Goal: Browse casually

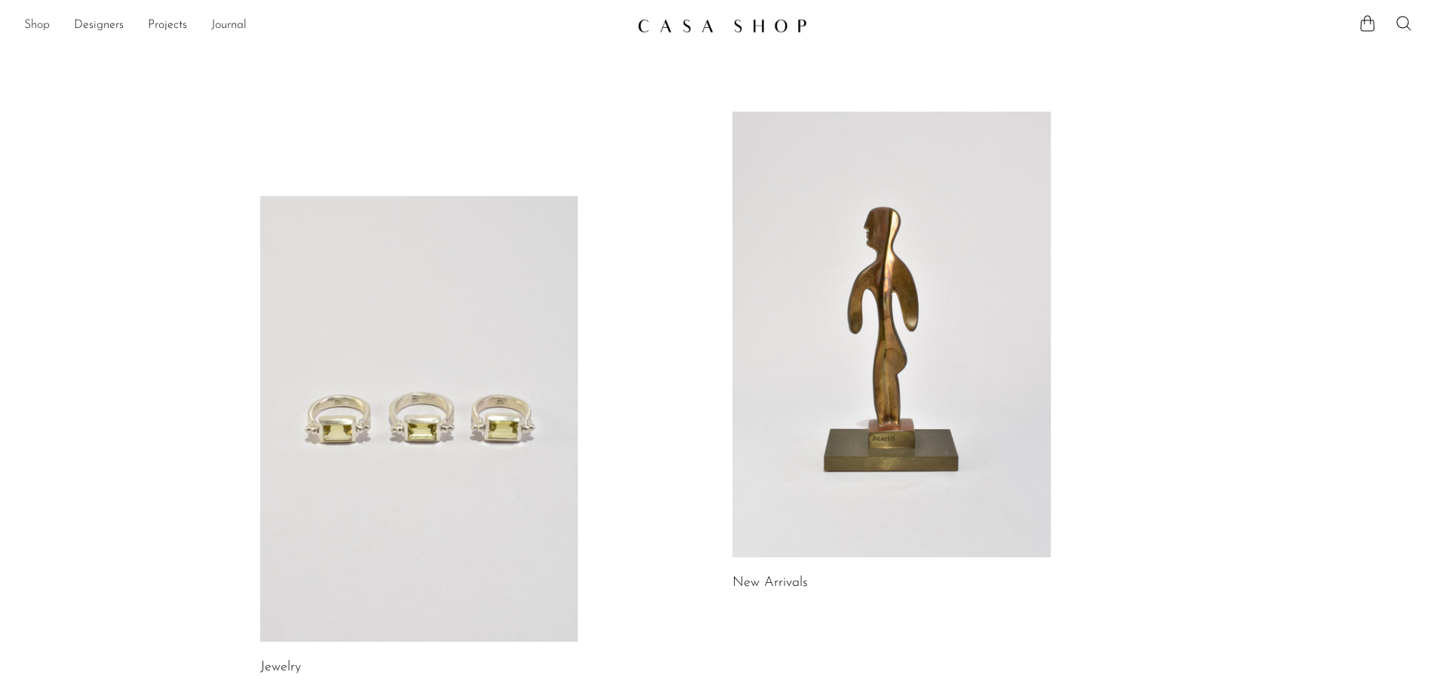
click at [40, 30] on link "Shop" at bounding box center [37, 26] width 26 height 20
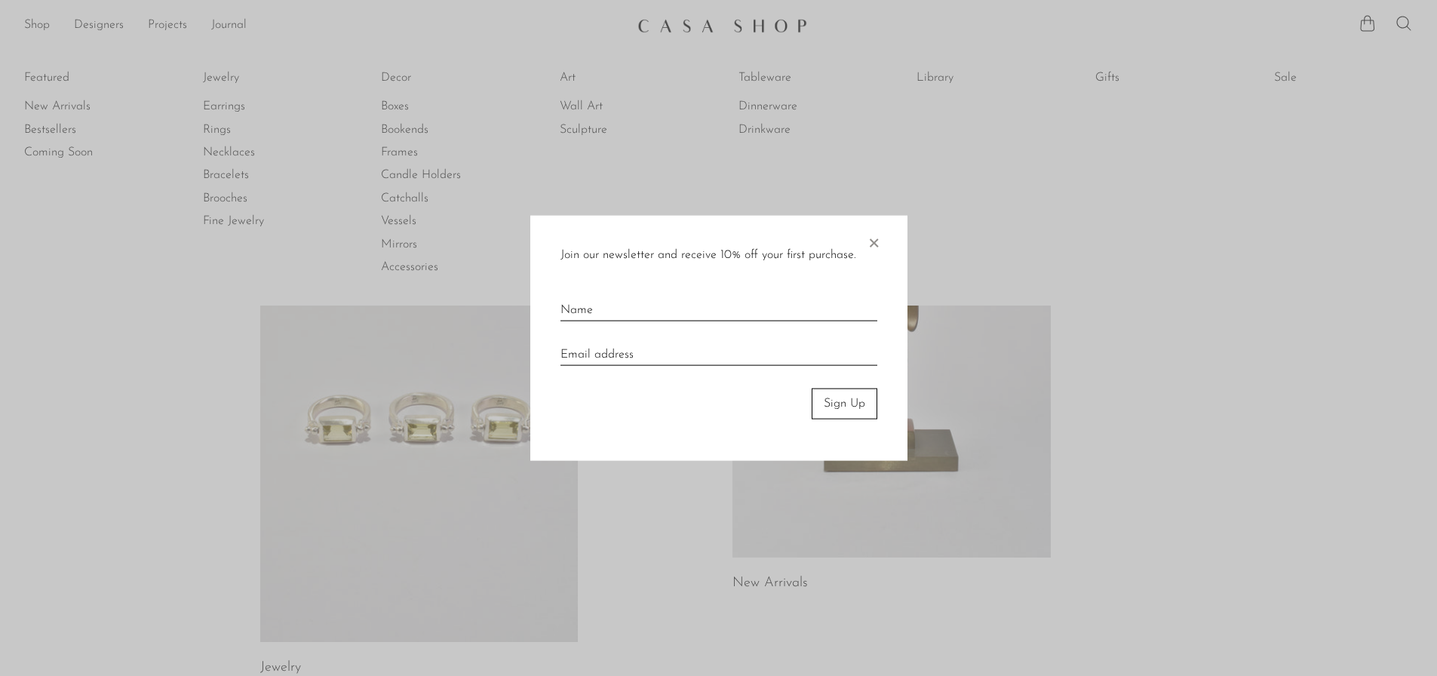
click at [878, 235] on span "×" at bounding box center [873, 240] width 15 height 48
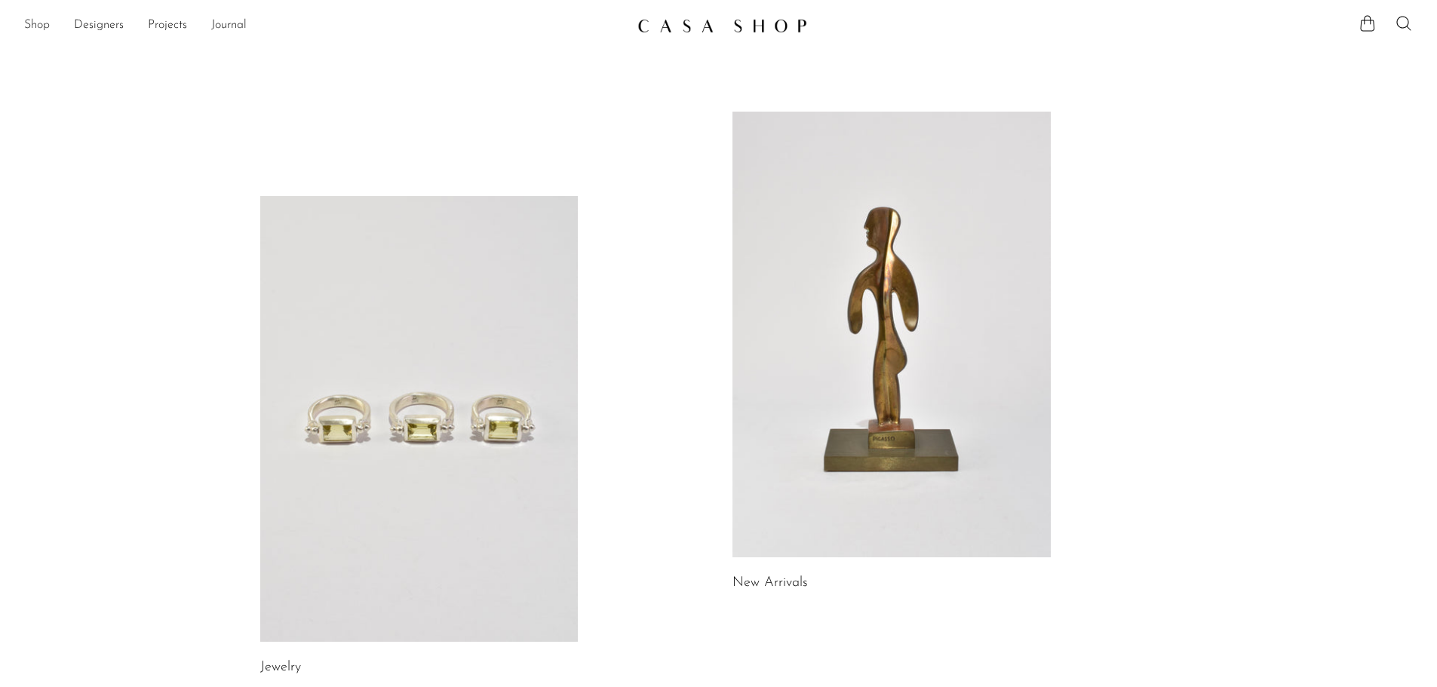
click at [32, 25] on link "Shop" at bounding box center [37, 26] width 26 height 20
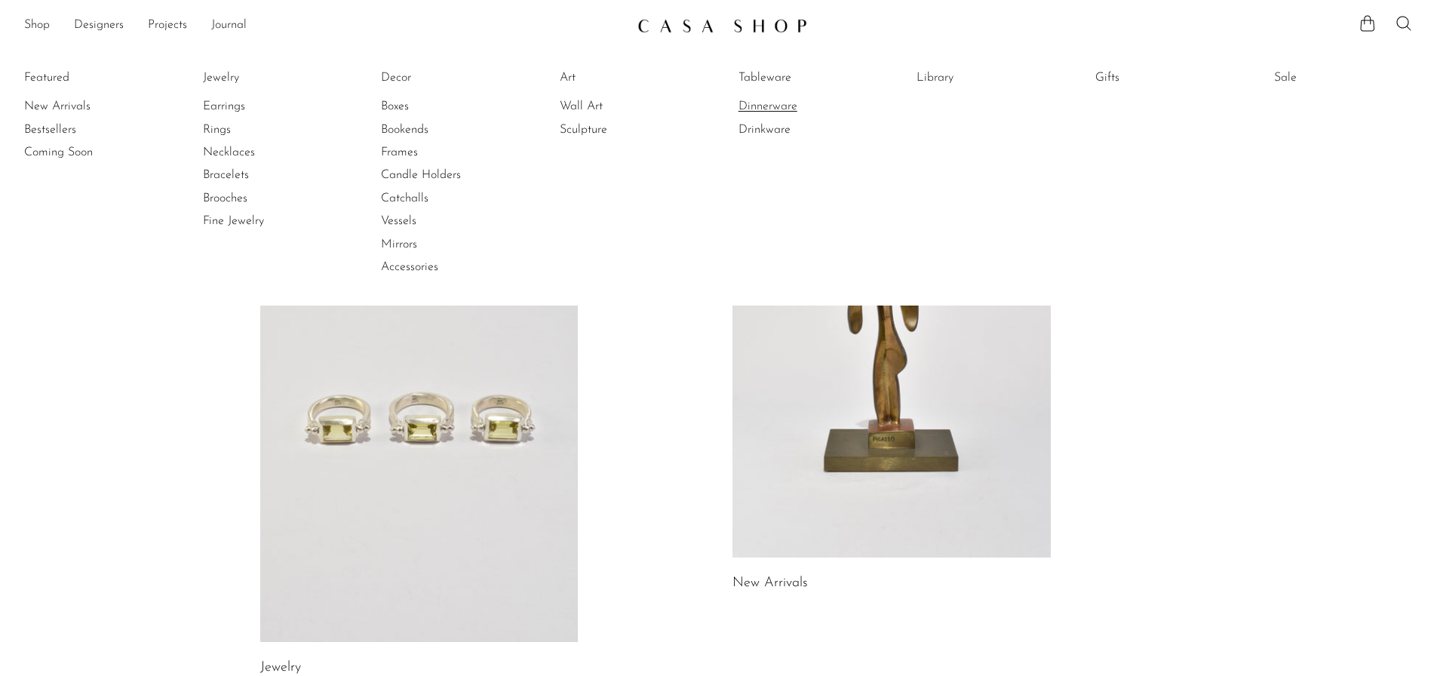
click at [791, 113] on link "Dinnerware" at bounding box center [794, 106] width 113 height 17
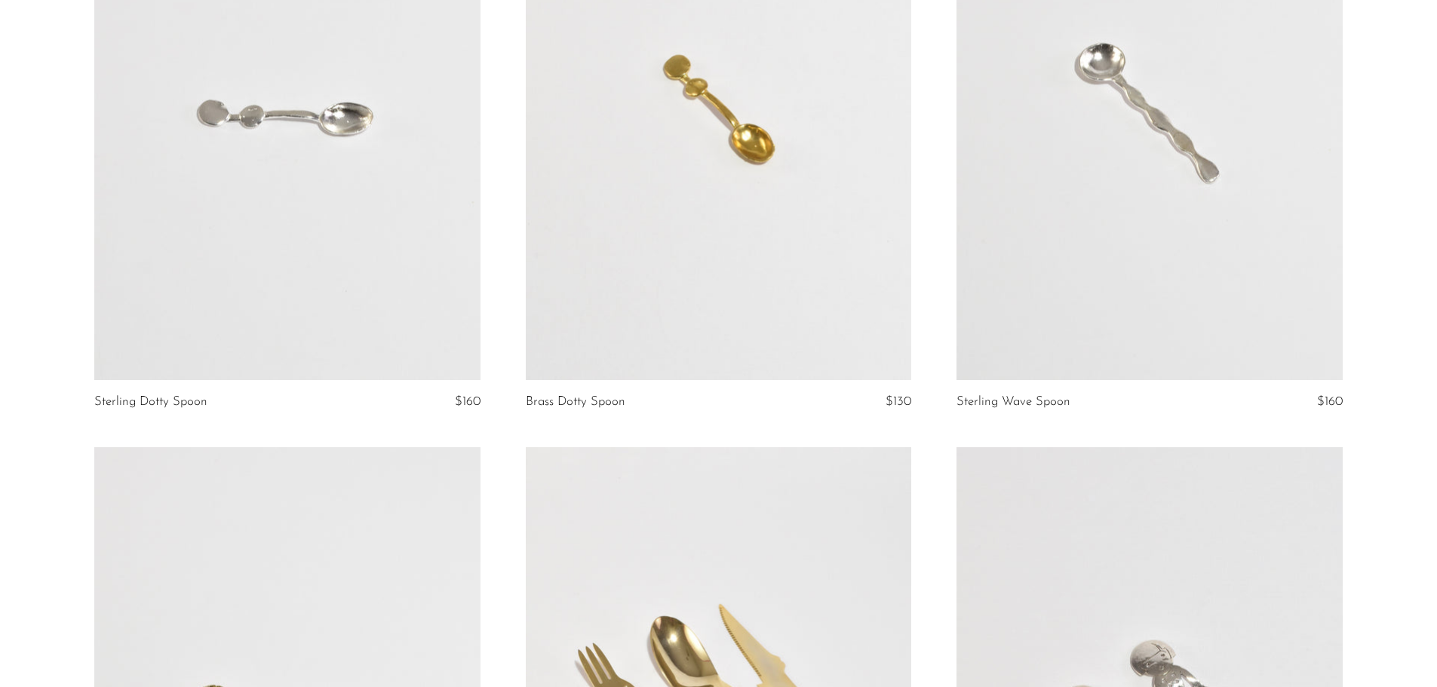
scroll to position [1358, 0]
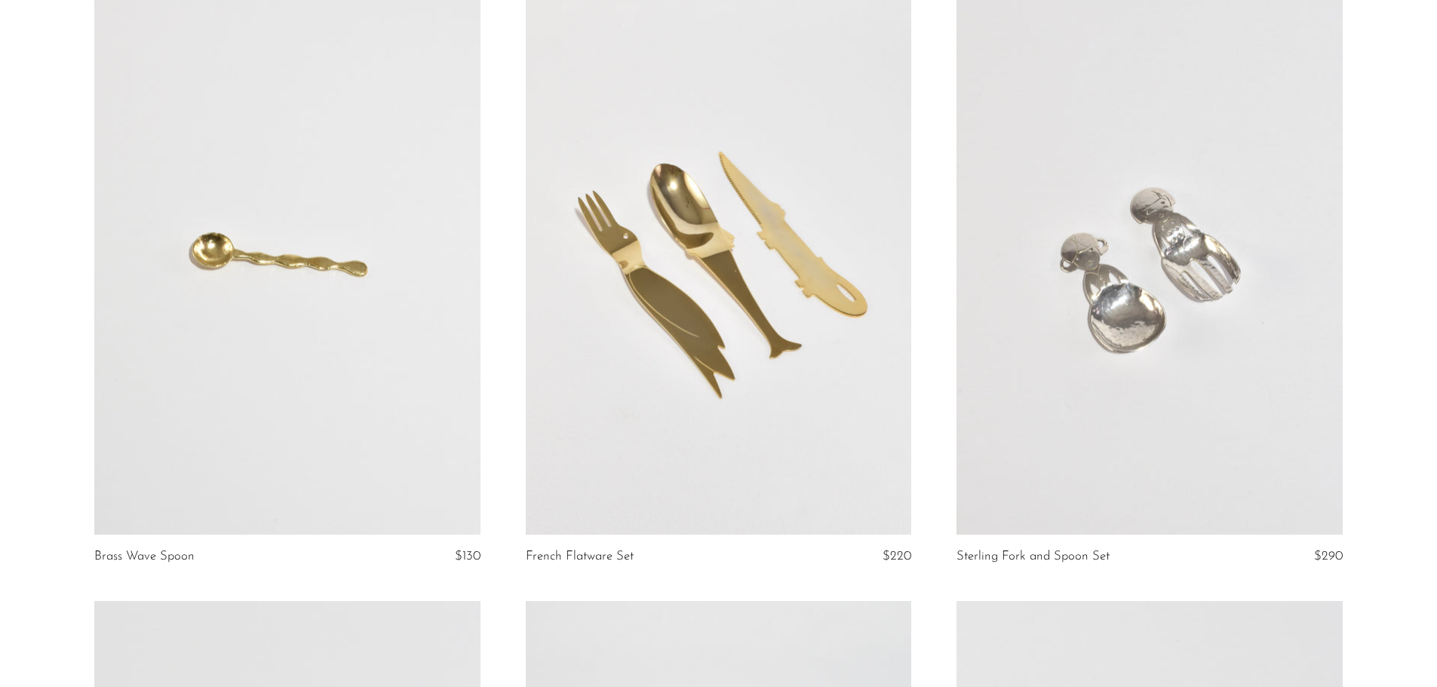
click at [662, 341] on link at bounding box center [718, 265] width 385 height 540
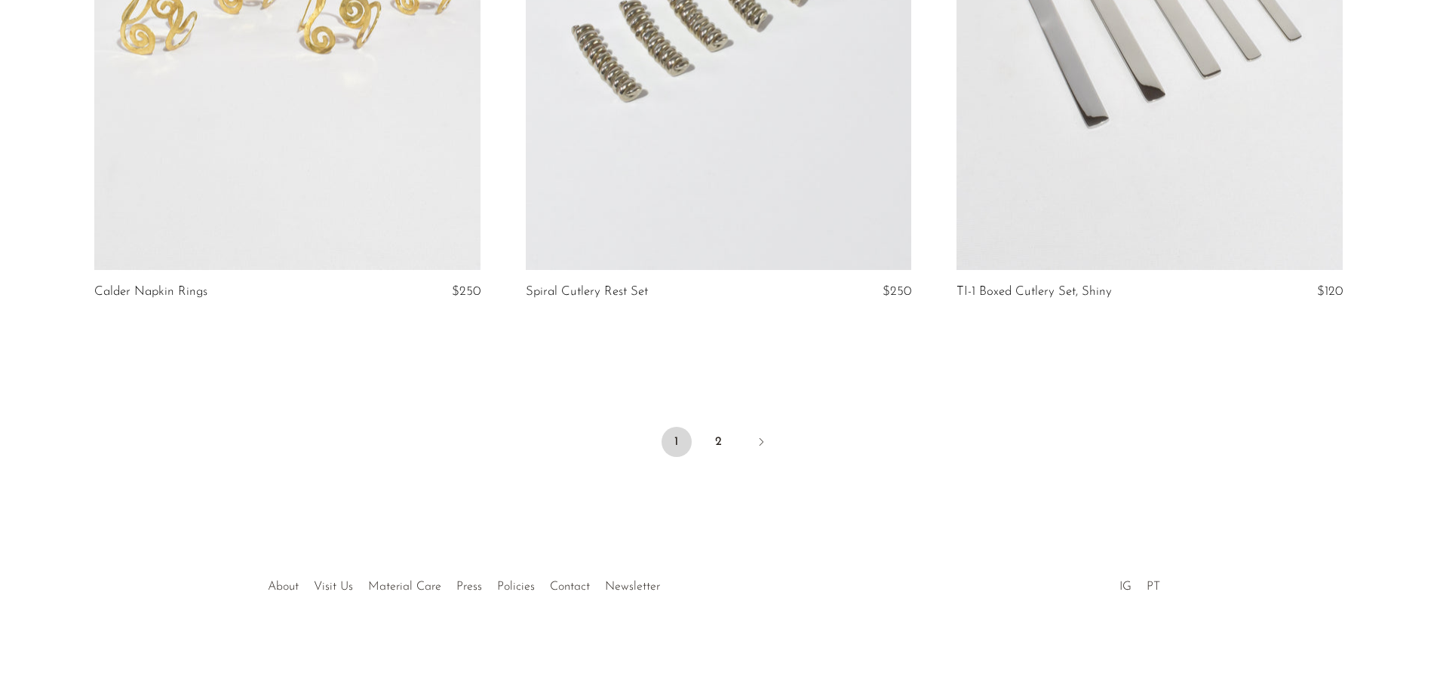
scroll to position [7119, 0]
click at [708, 444] on link "2" at bounding box center [719, 441] width 30 height 30
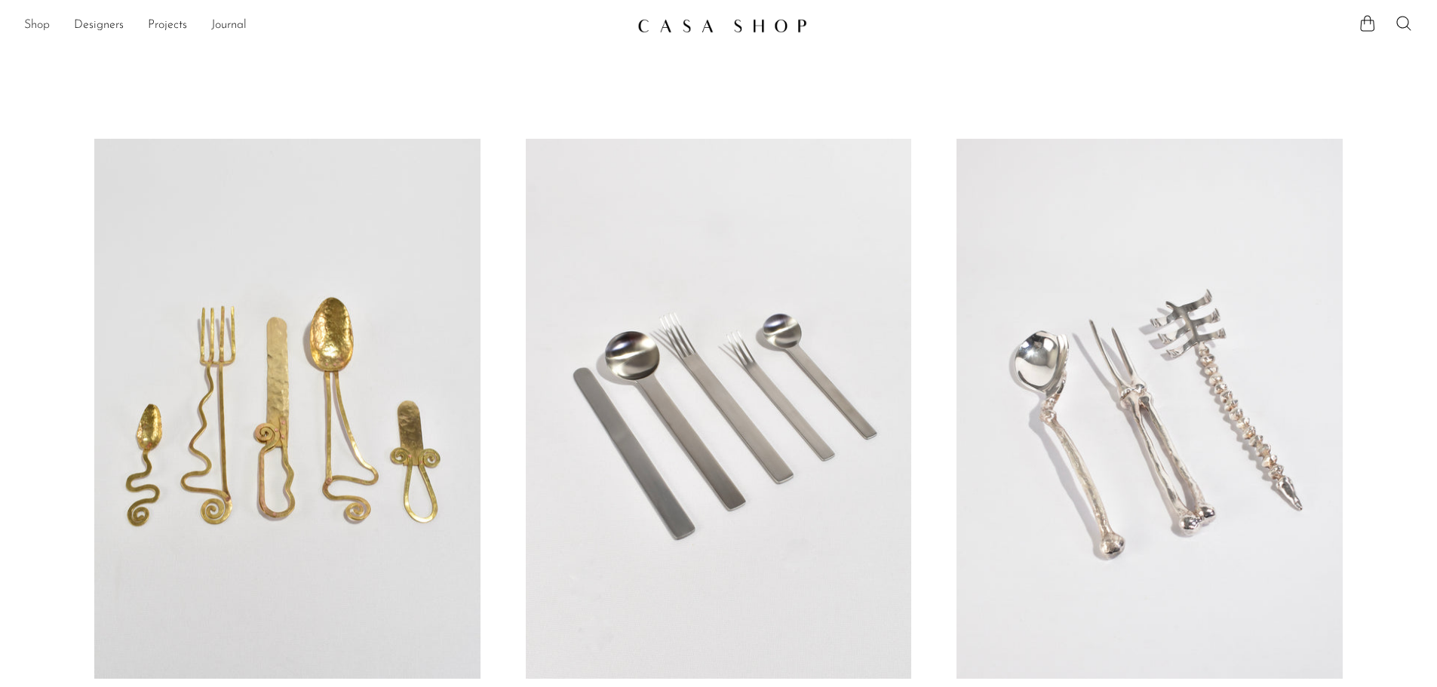
click at [45, 25] on link "Shop" at bounding box center [37, 26] width 26 height 20
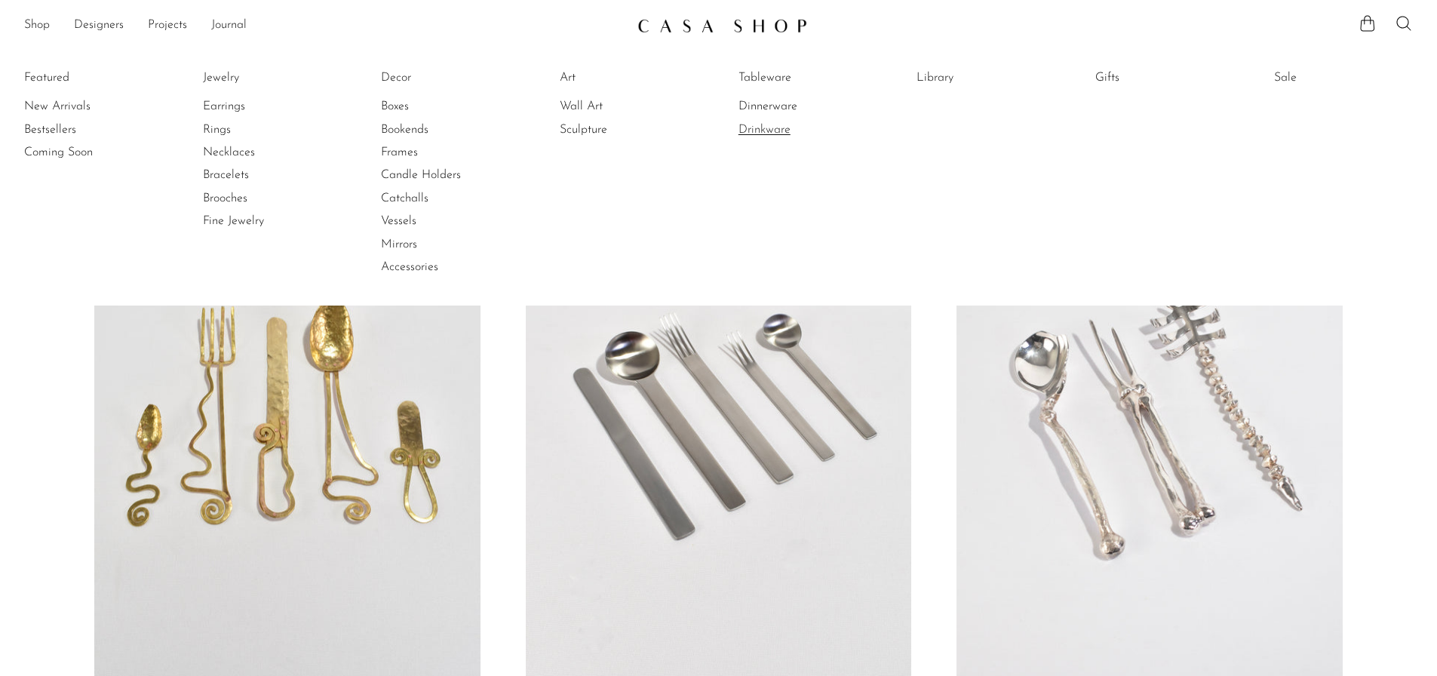
click at [762, 129] on link "Drinkware" at bounding box center [794, 129] width 113 height 17
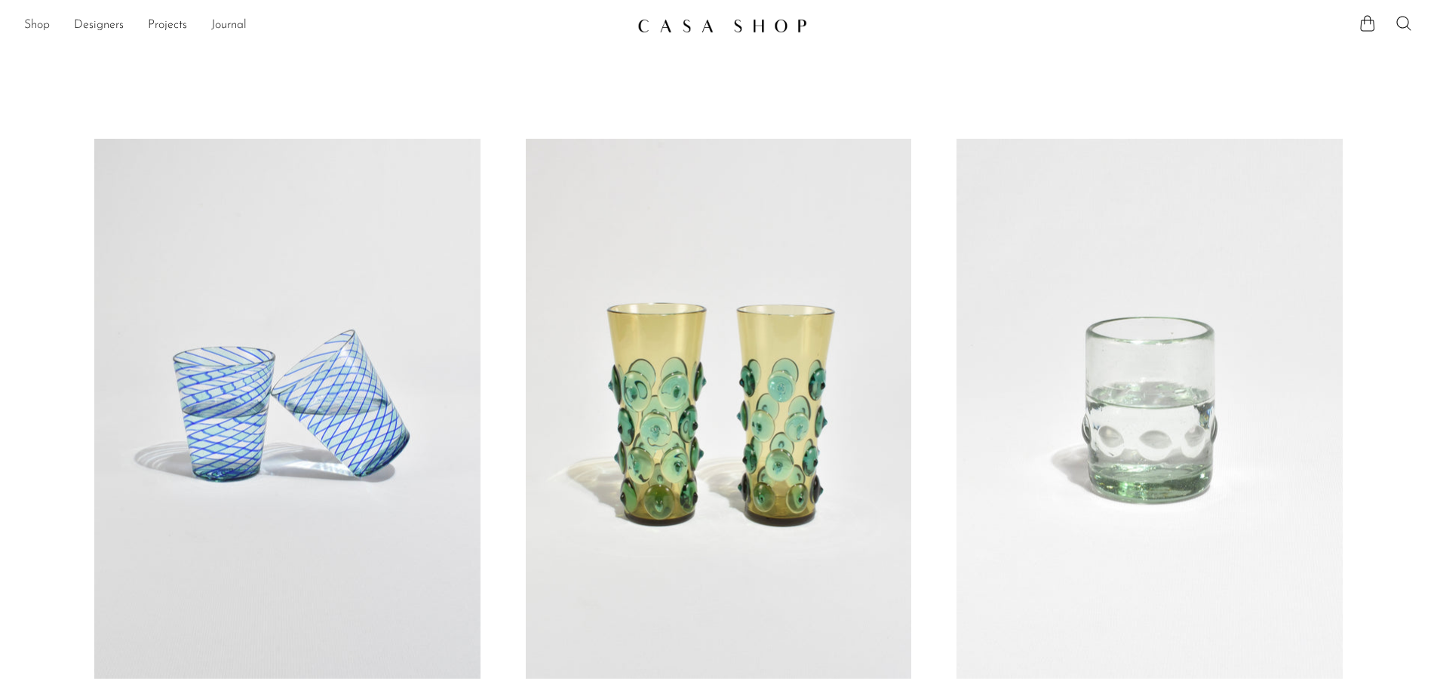
click at [35, 23] on link "Shop" at bounding box center [37, 26] width 26 height 20
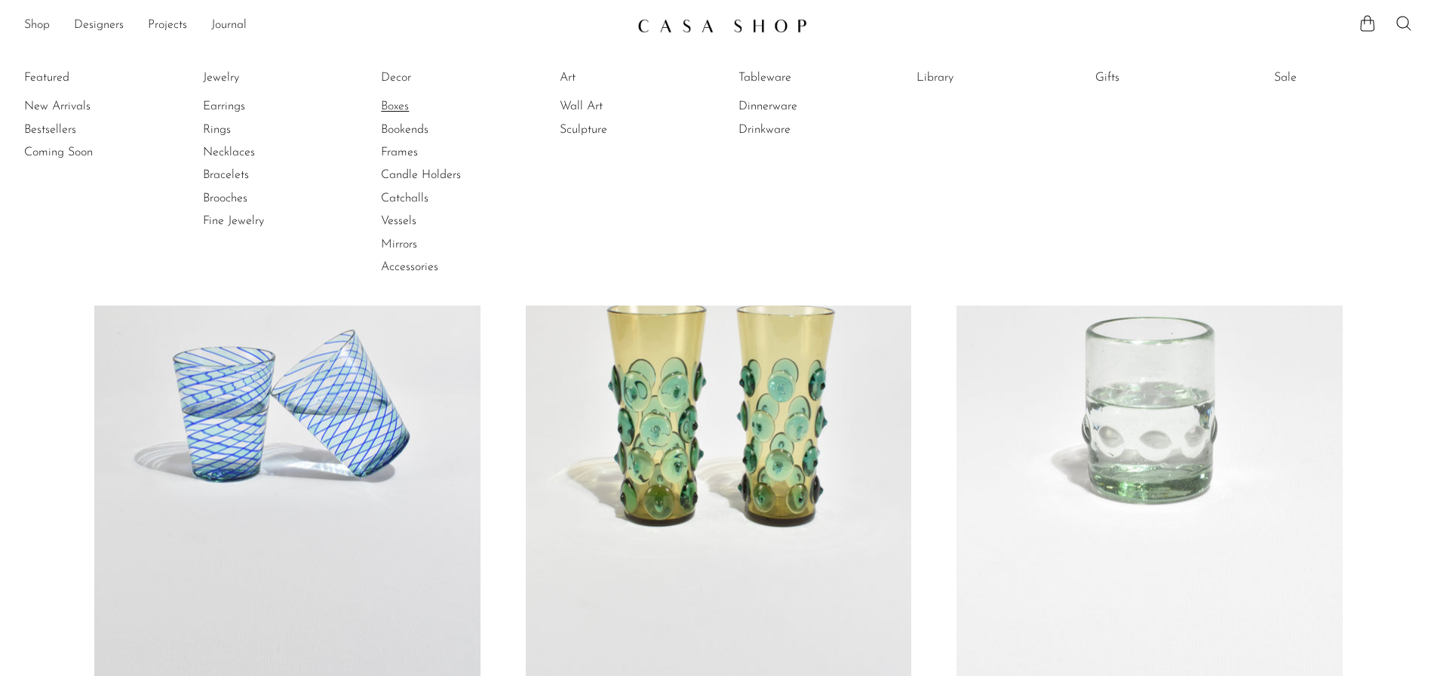
click at [389, 99] on link "Boxes" at bounding box center [437, 106] width 113 height 17
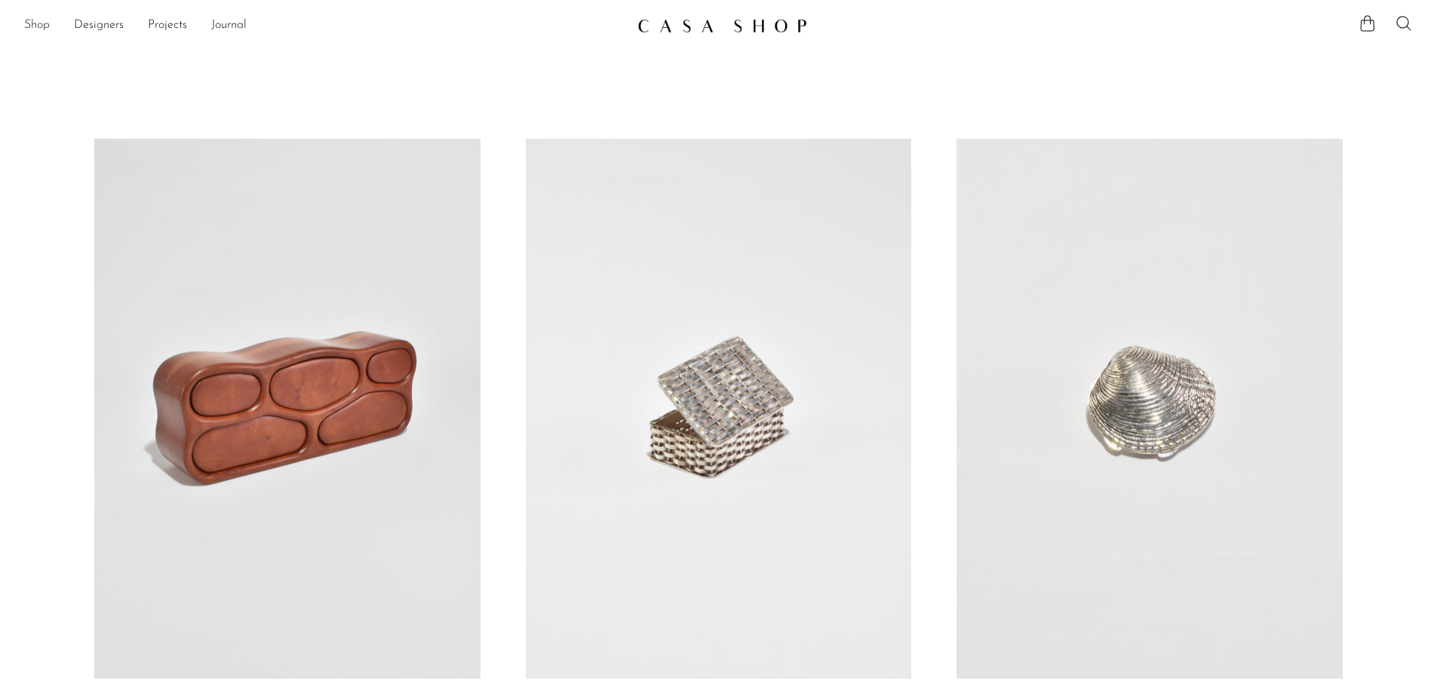
click at [30, 20] on link "Shop" at bounding box center [37, 26] width 26 height 20
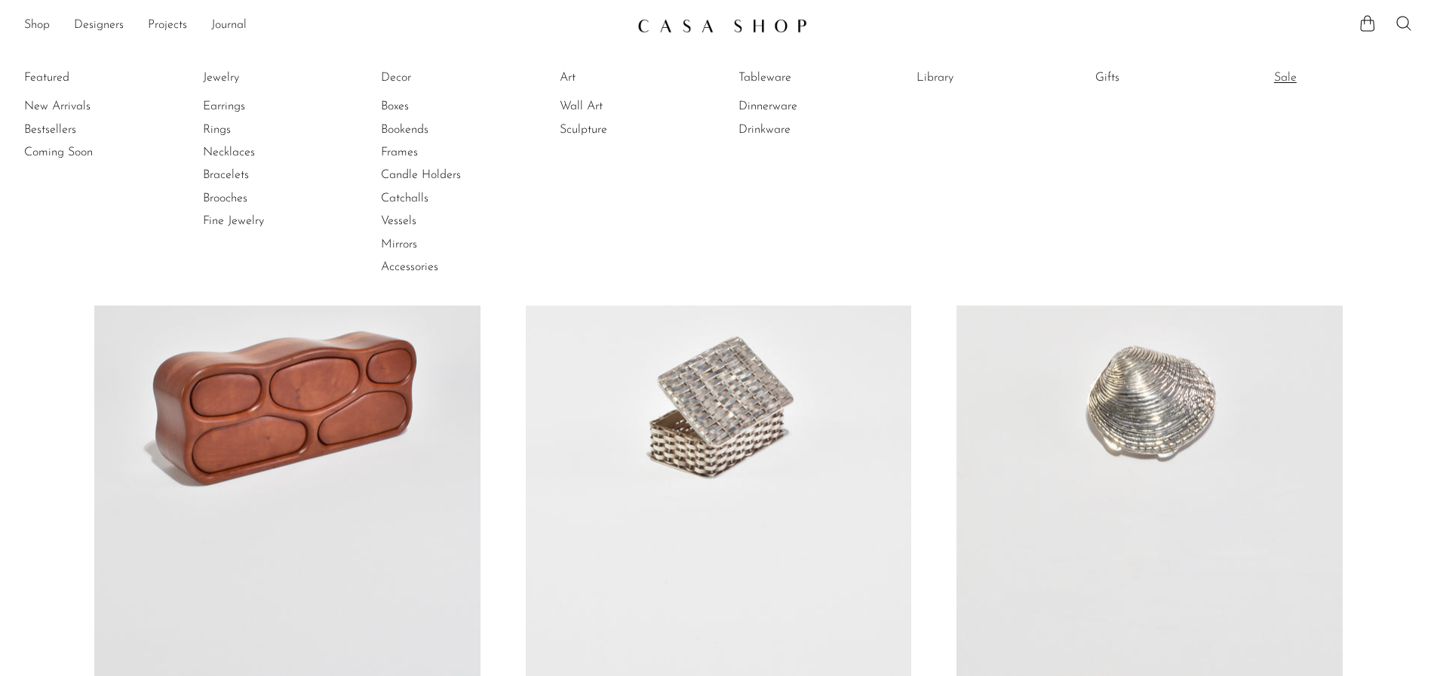
click at [1300, 78] on link "Sale" at bounding box center [1330, 77] width 113 height 17
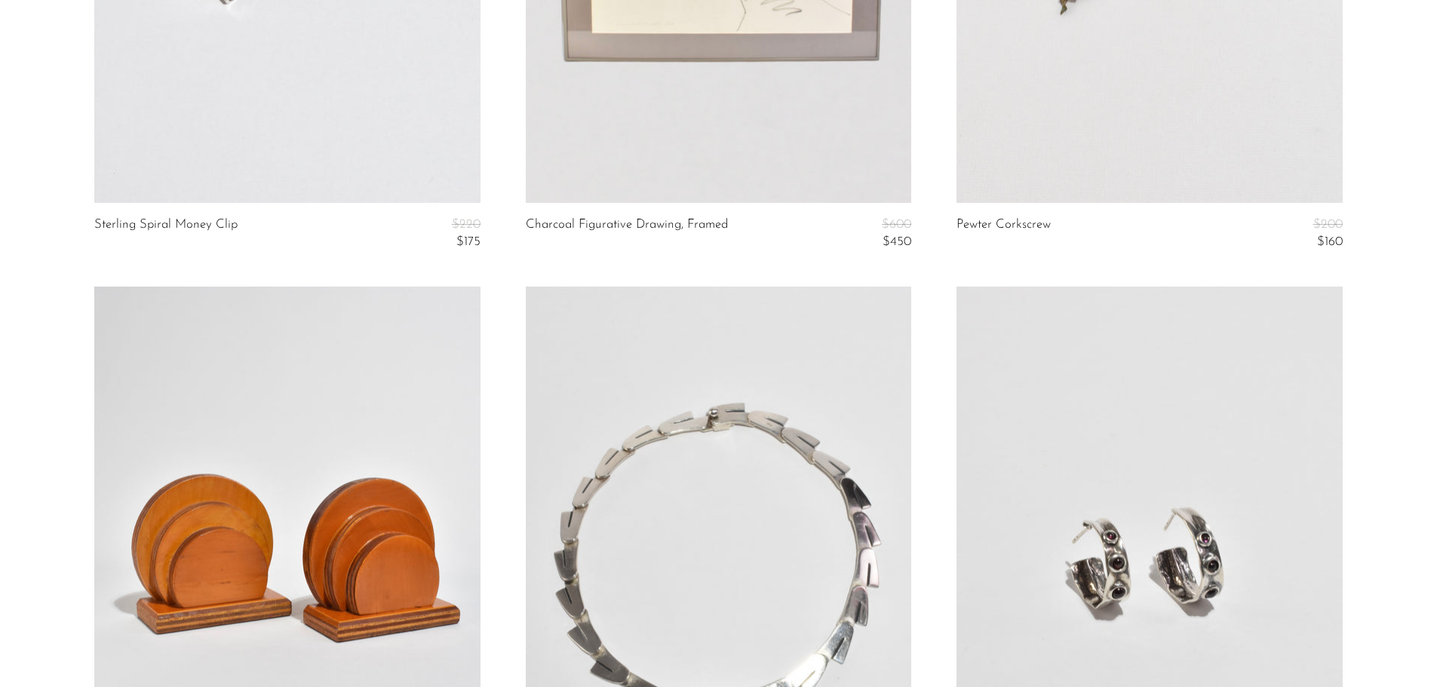
scroll to position [7091, 0]
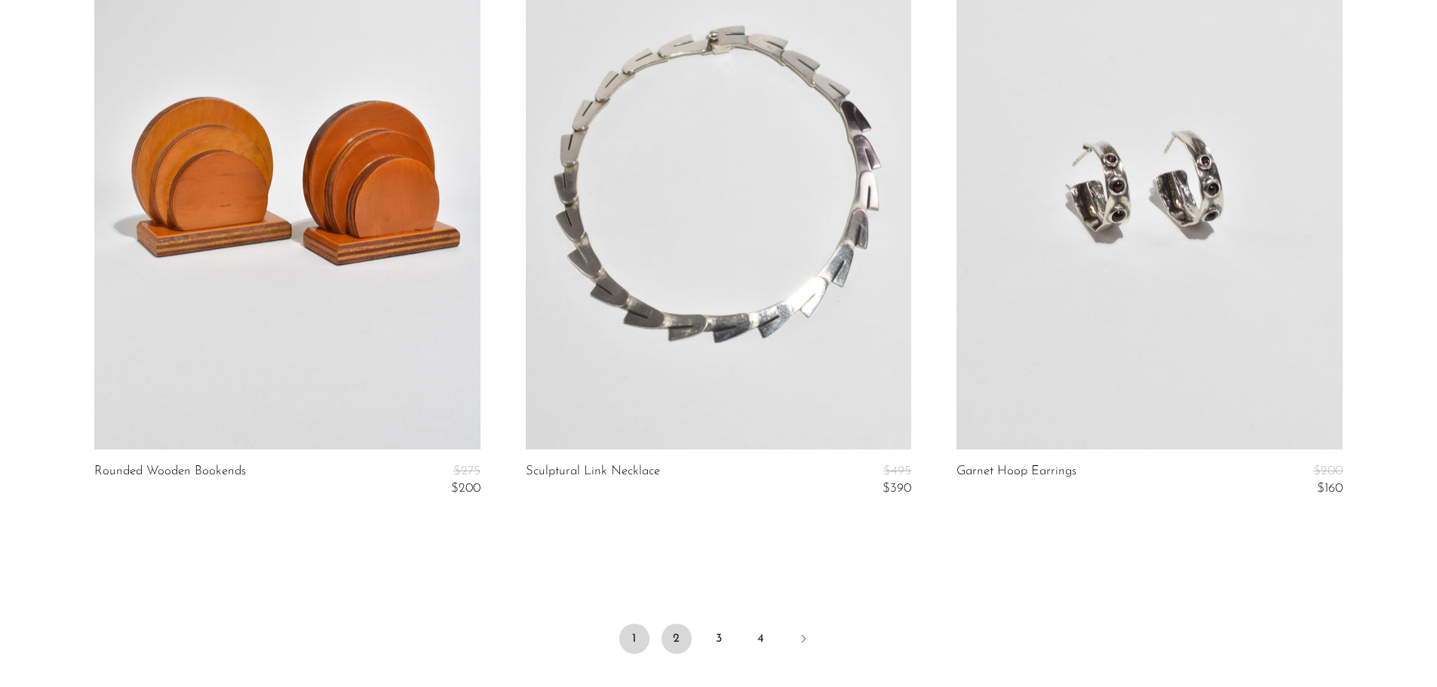
click at [679, 626] on link "2" at bounding box center [677, 639] width 30 height 30
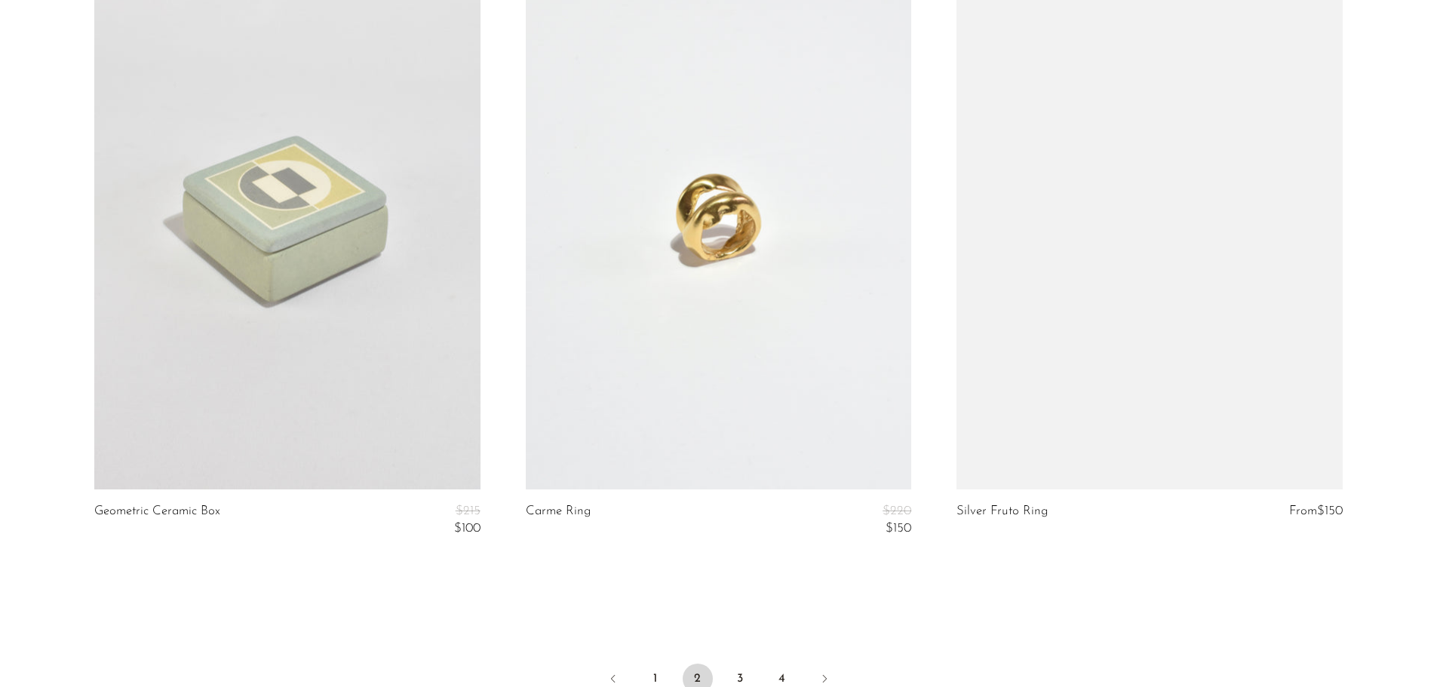
scroll to position [7288, 0]
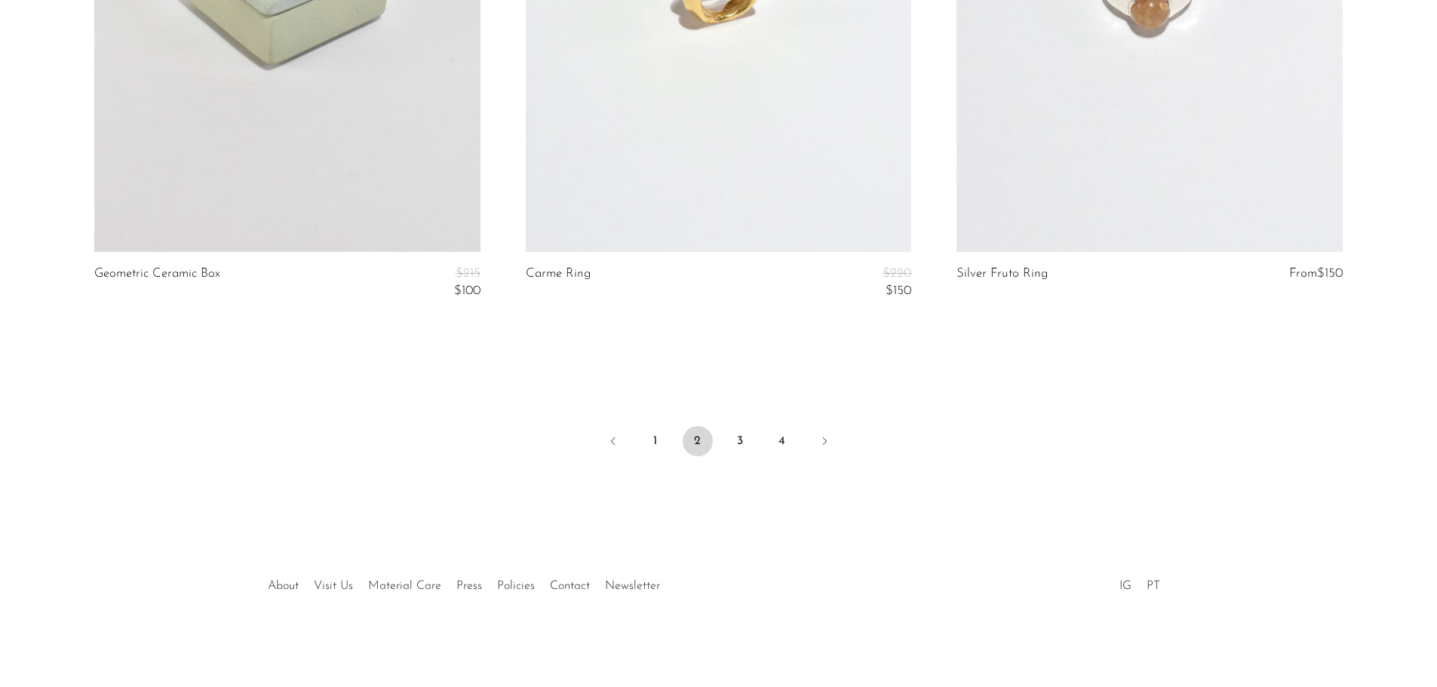
click at [725, 438] on li "3" at bounding box center [740, 442] width 30 height 33
click at [732, 438] on link "3" at bounding box center [740, 441] width 30 height 30
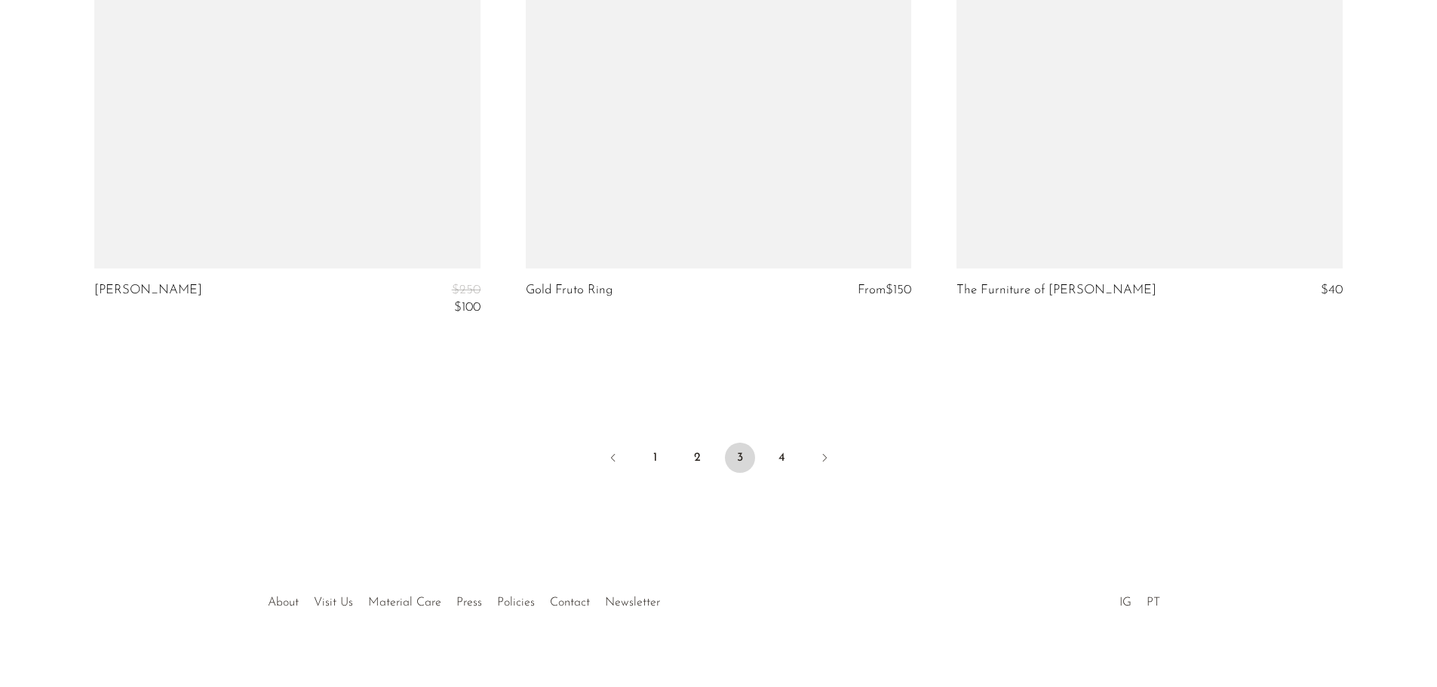
scroll to position [7288, 0]
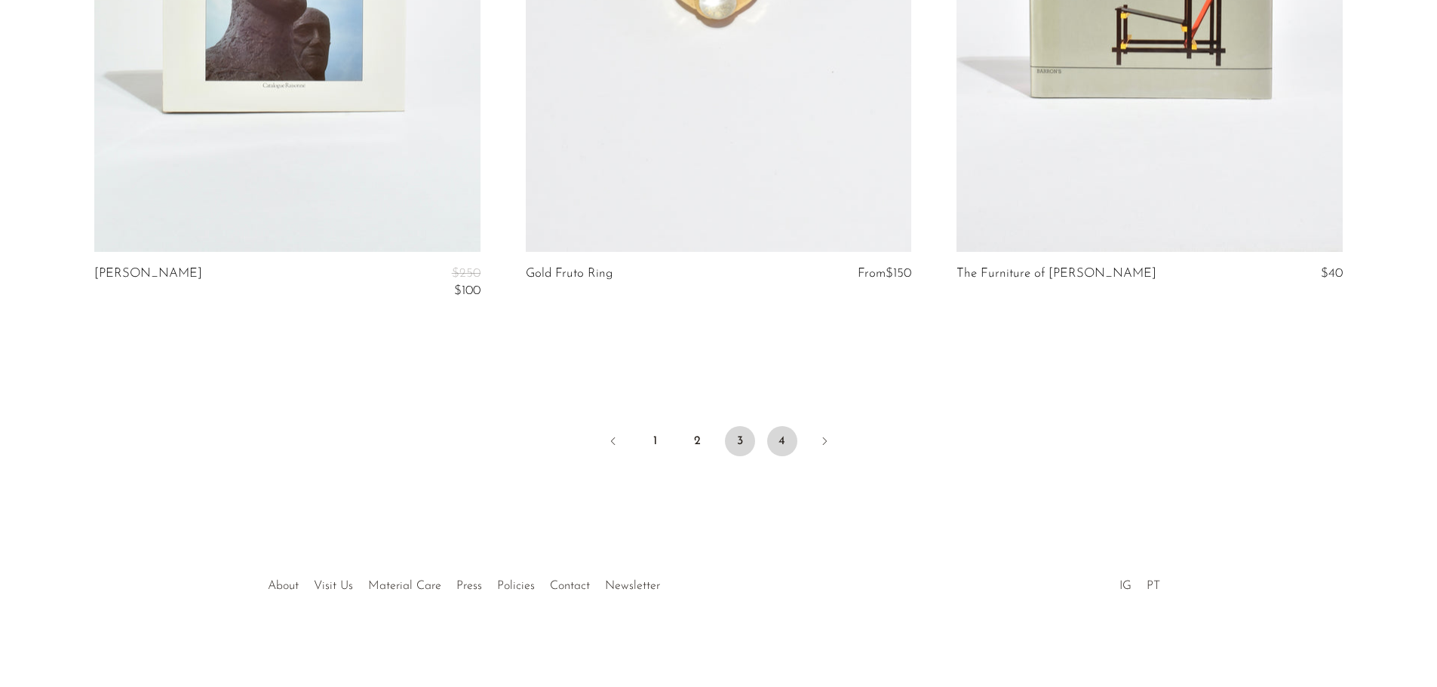
click at [794, 444] on link "4" at bounding box center [782, 441] width 30 height 30
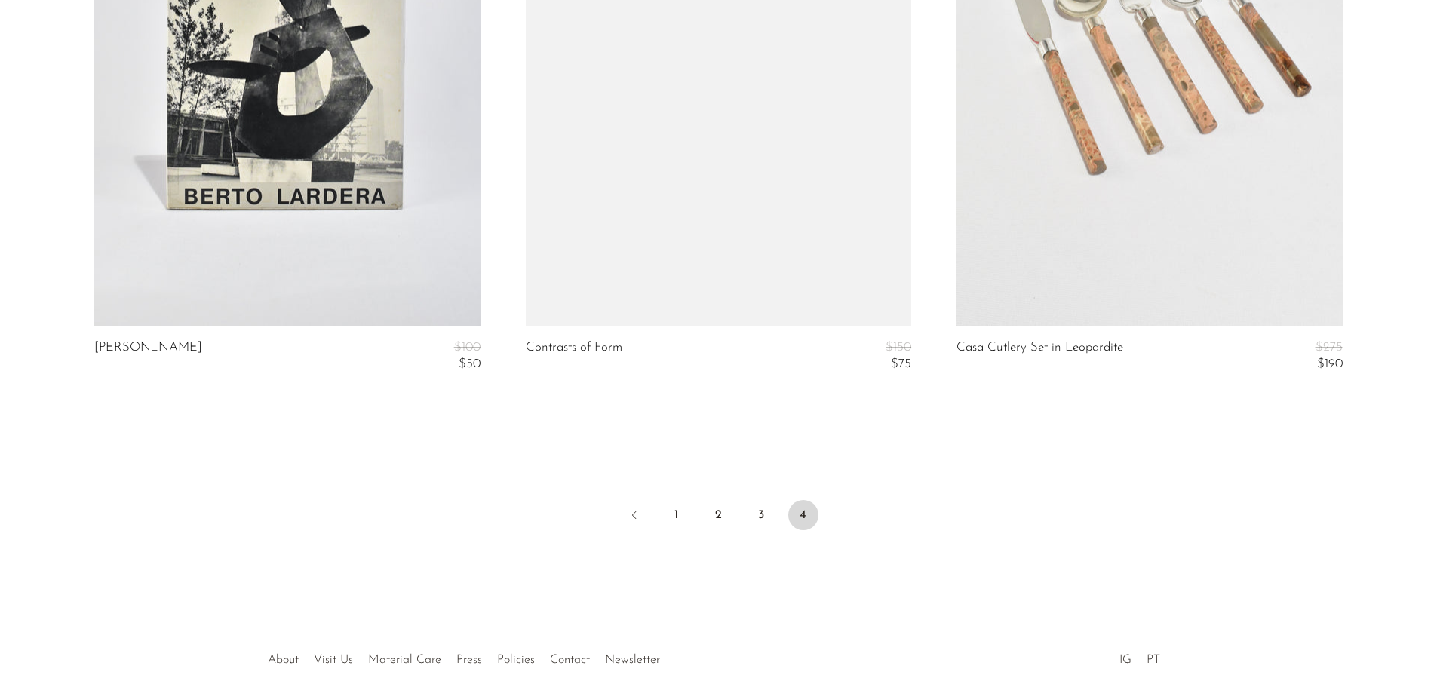
scroll to position [1674, 0]
